Goal: Task Accomplishment & Management: Use online tool/utility

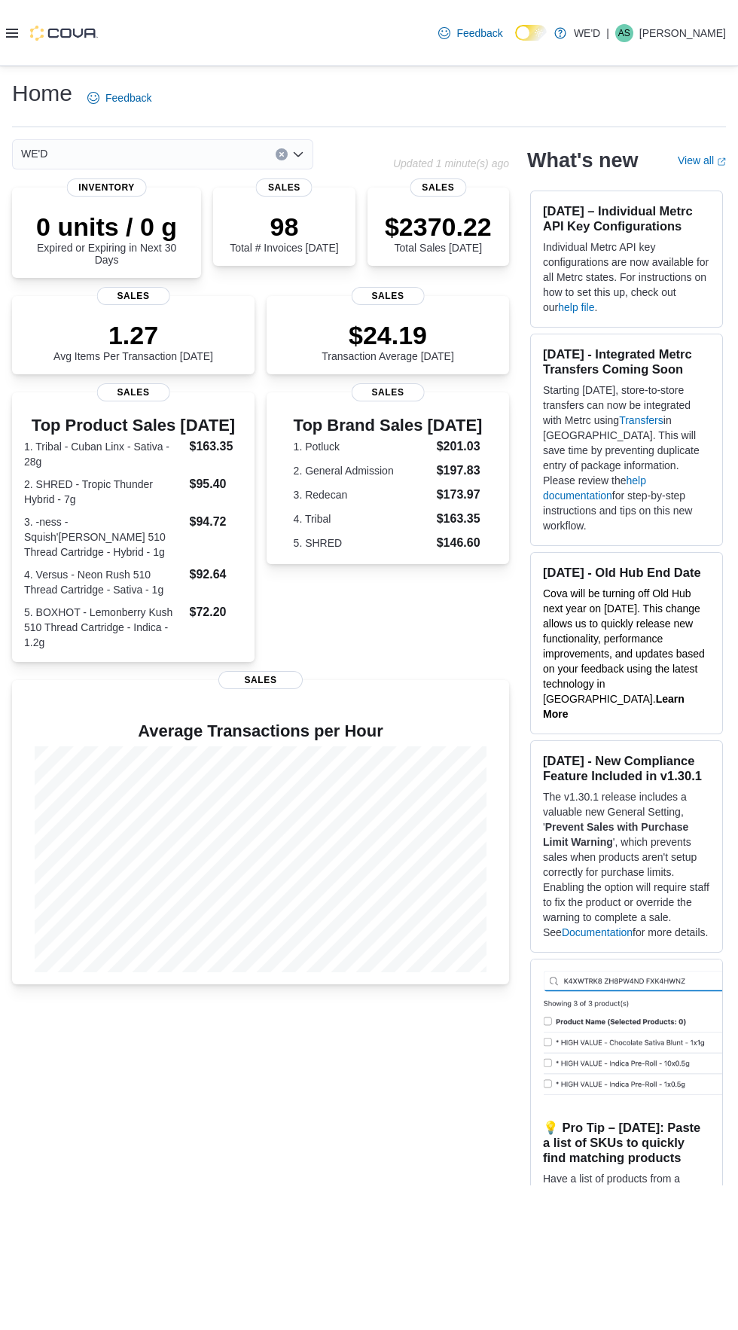
click at [11, 38] on icon at bounding box center [12, 33] width 12 height 12
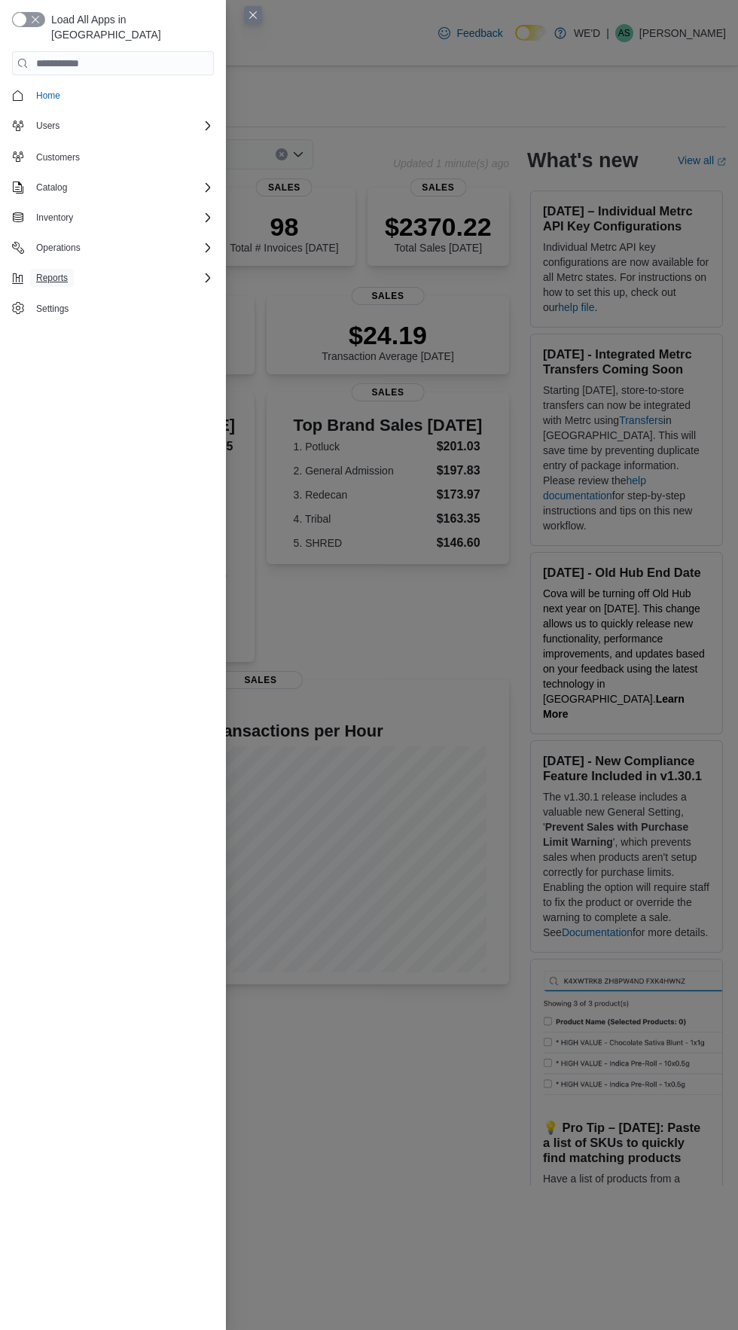
click at [41, 272] on span "Reports" at bounding box center [52, 278] width 32 height 12
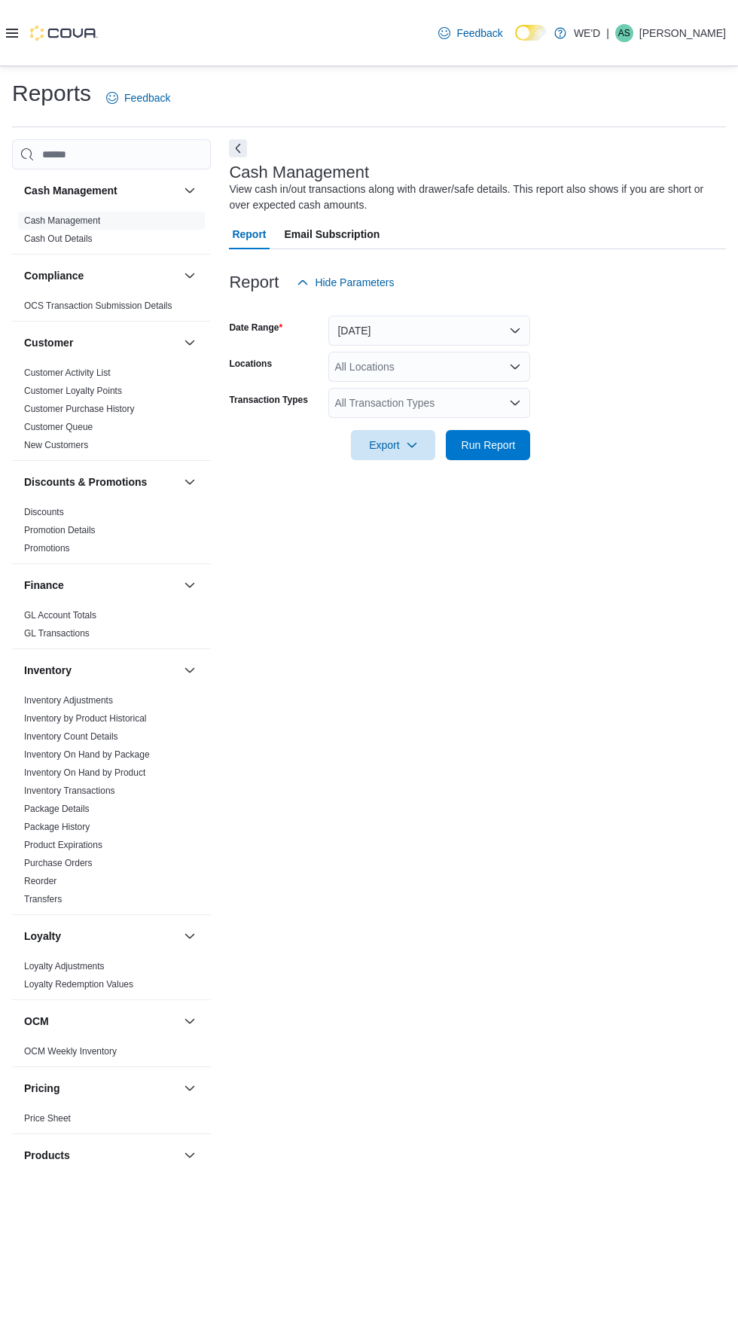
scroll to position [50, 0]
click at [471, 429] on span "Run Report" at bounding box center [488, 444] width 66 height 30
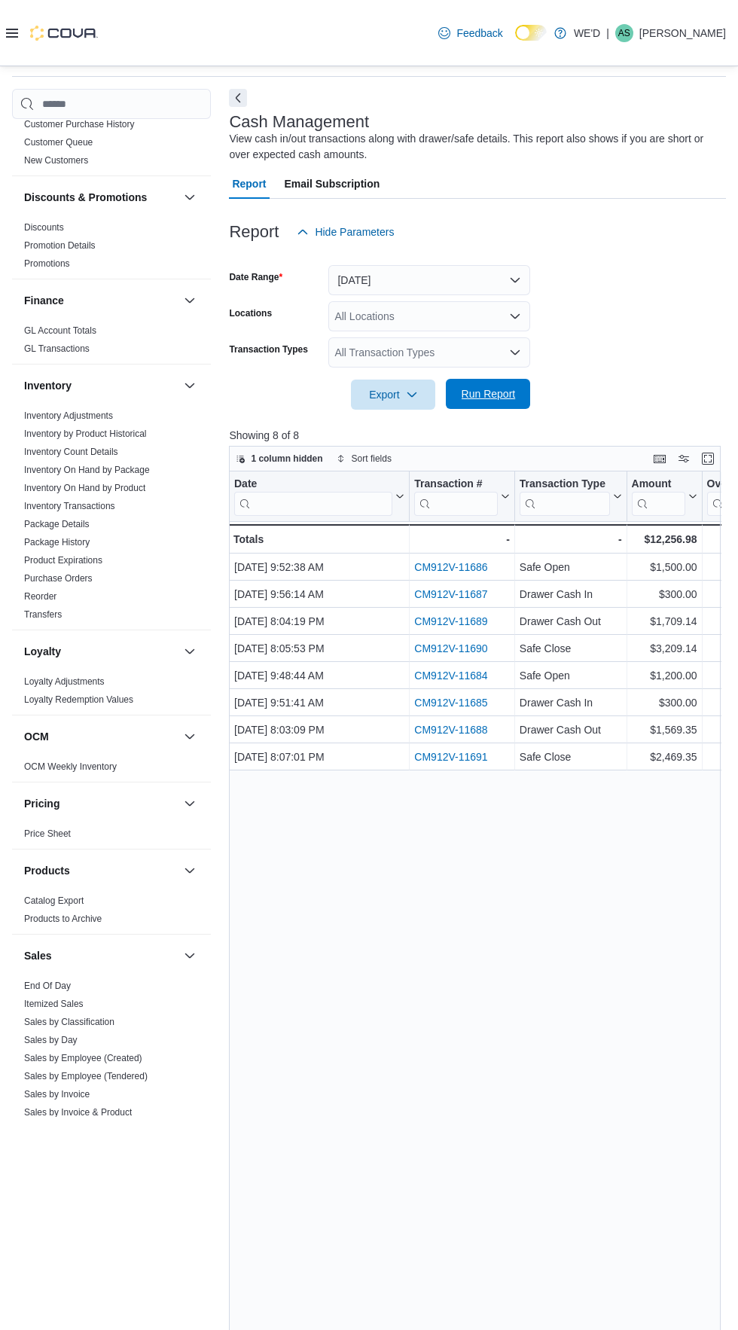
scroll to position [368, 0]
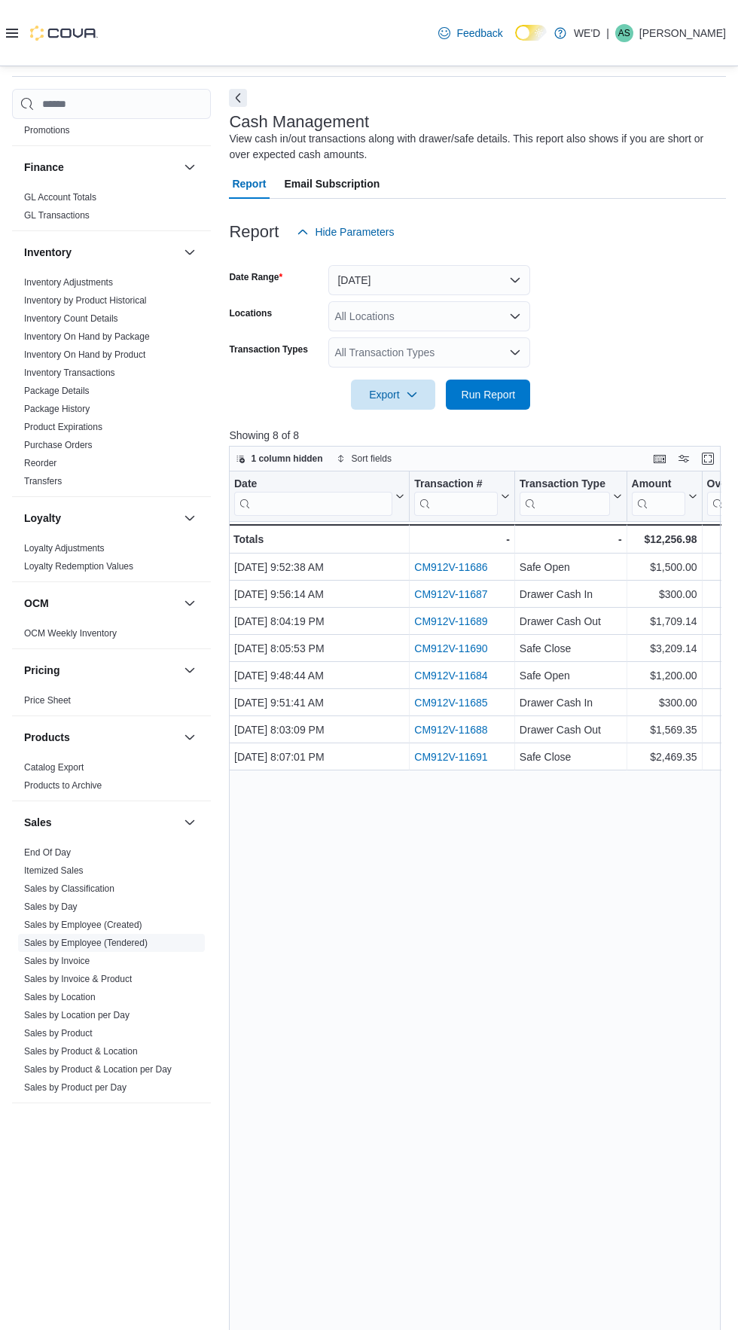
click at [137, 948] on link "Sales by Employee (Tendered)" at bounding box center [86, 943] width 124 height 11
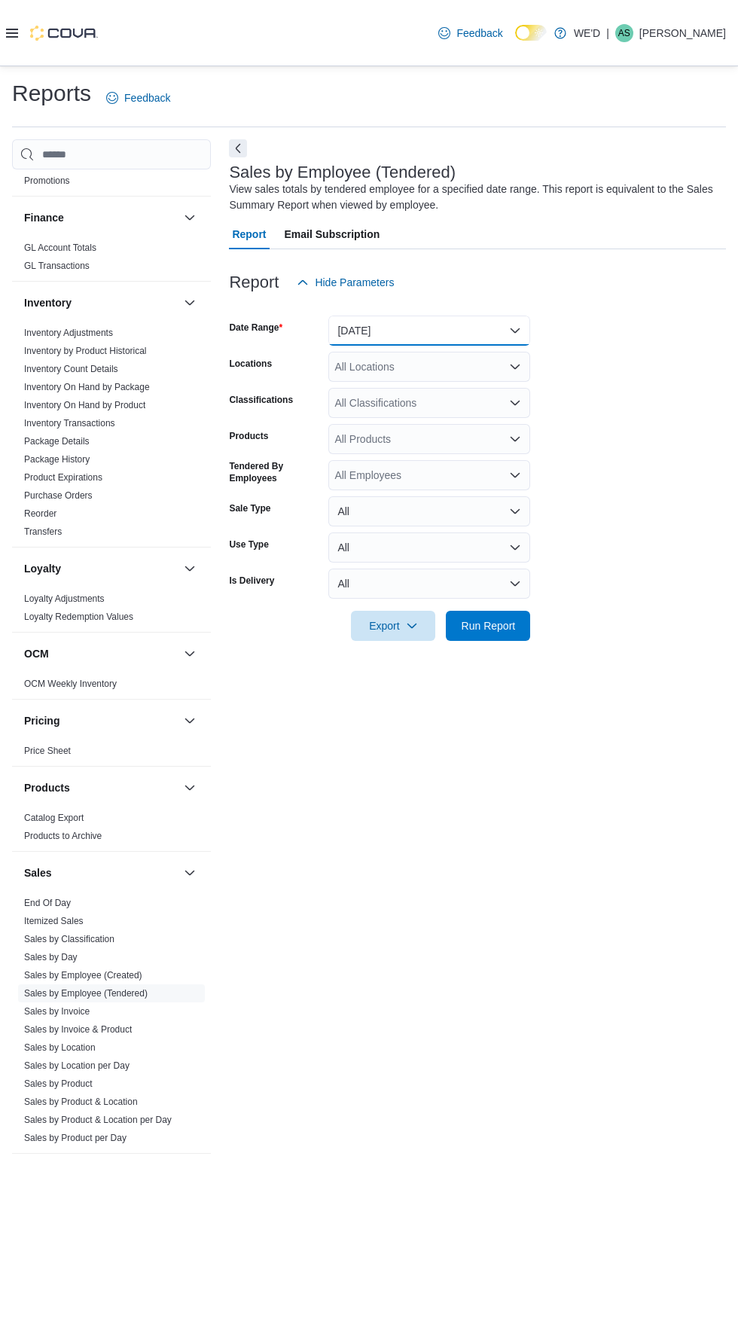
click at [468, 316] on button "[DATE]" at bounding box center [429, 331] width 202 height 30
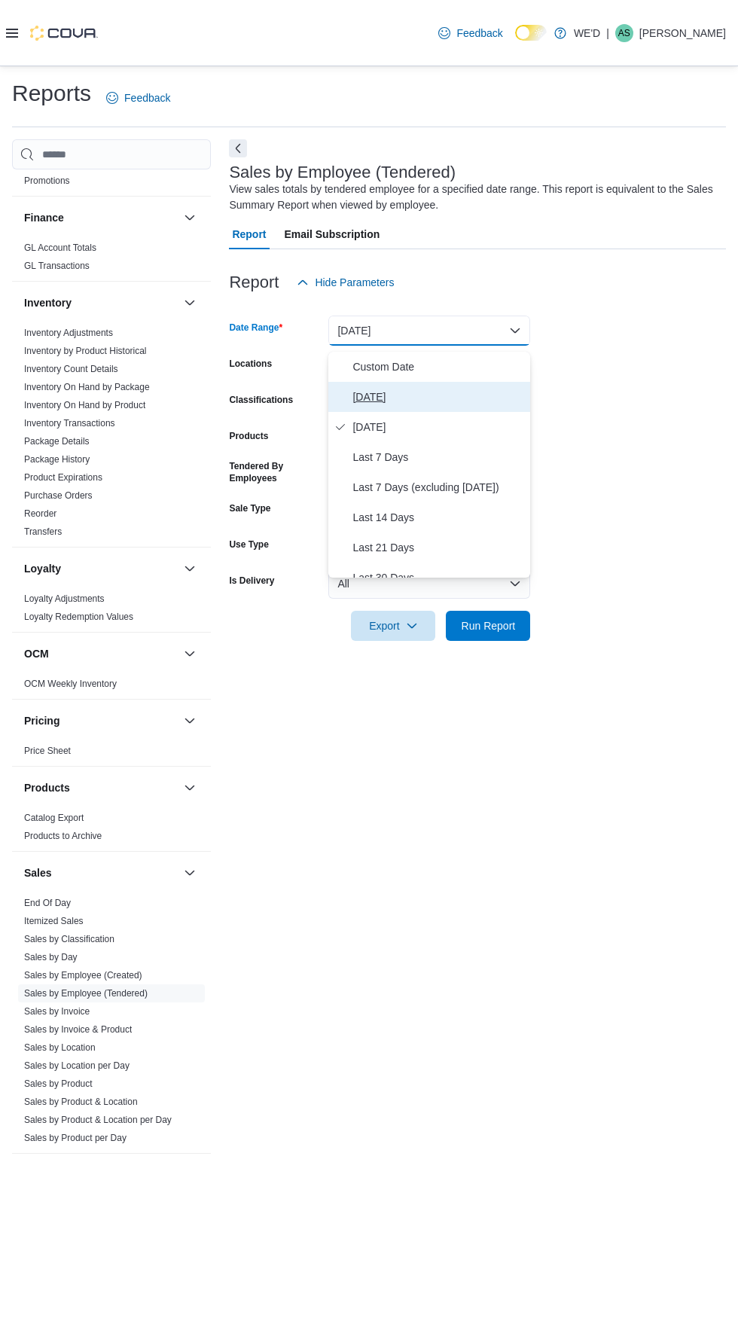
click at [463, 388] on span "[DATE]" at bounding box center [438, 397] width 172 height 18
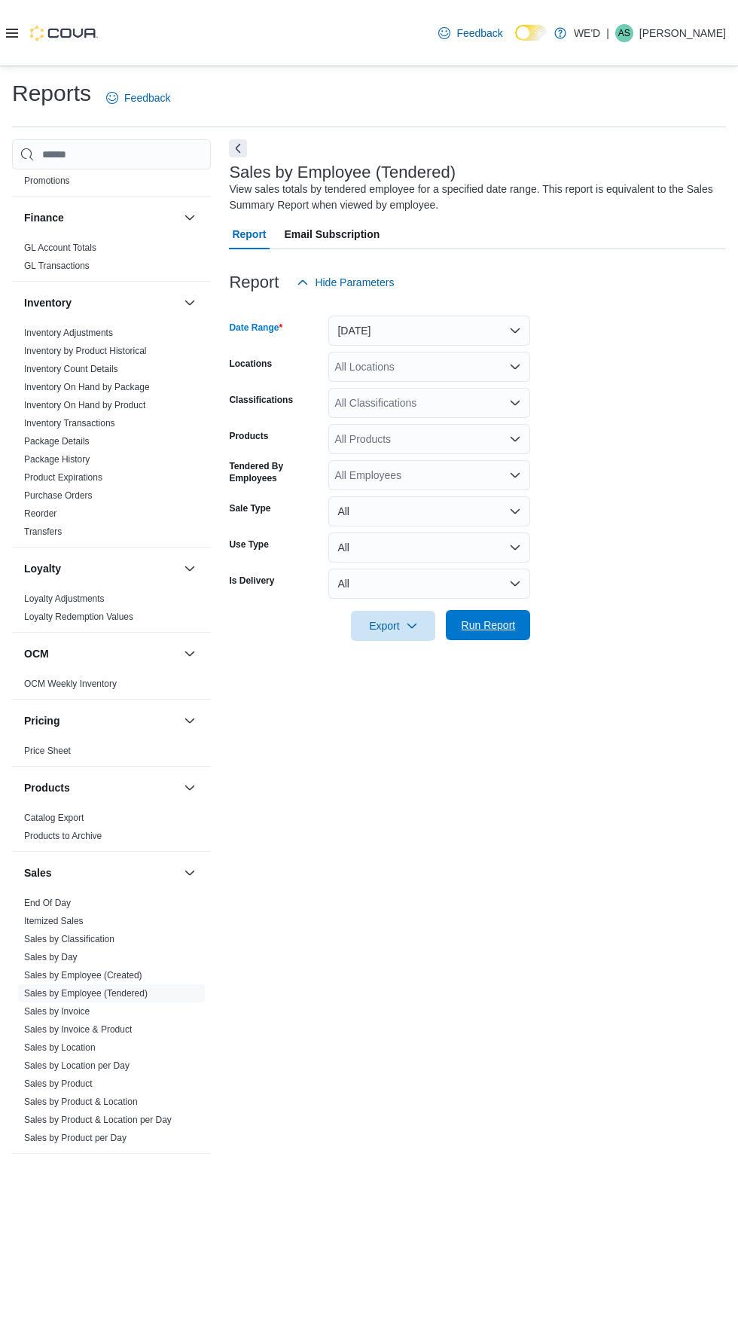
click at [516, 610] on span "Run Report" at bounding box center [488, 625] width 66 height 30
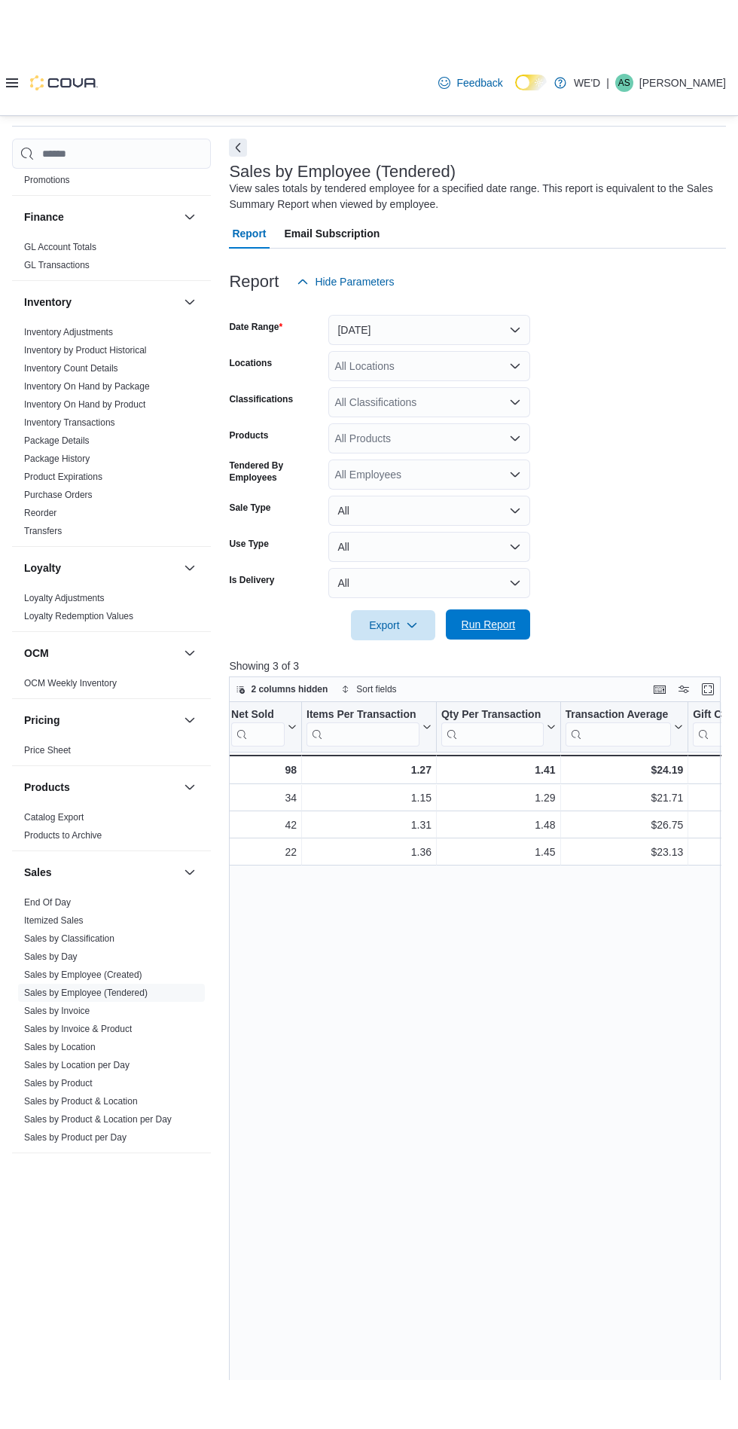
scroll to position [294, 0]
